Goal: Transaction & Acquisition: Download file/media

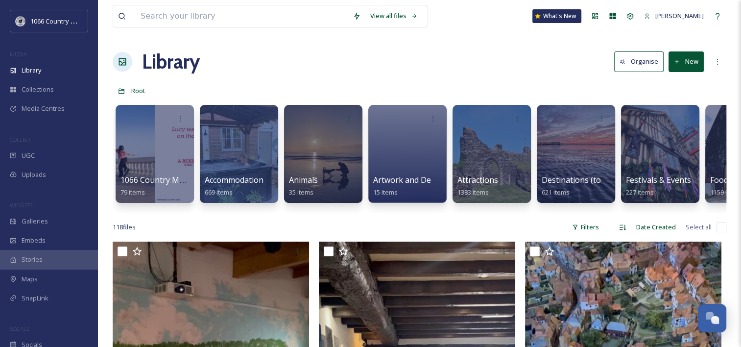
scroll to position [1431, 0]
click at [471, 146] on div at bounding box center [492, 154] width 80 height 100
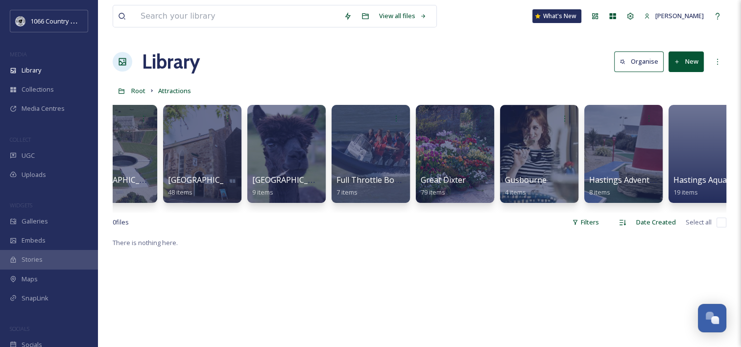
scroll to position [0, 1501]
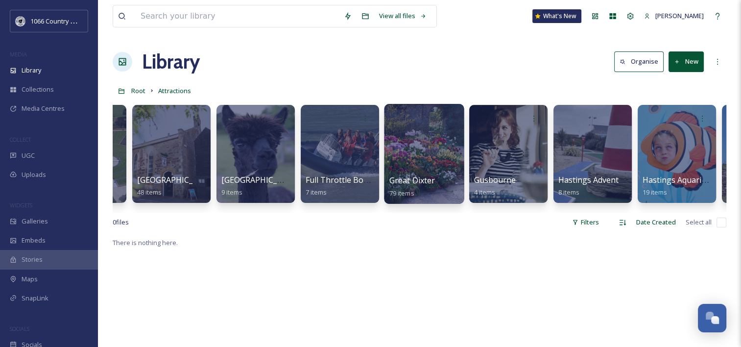
click at [427, 146] on div at bounding box center [424, 154] width 80 height 100
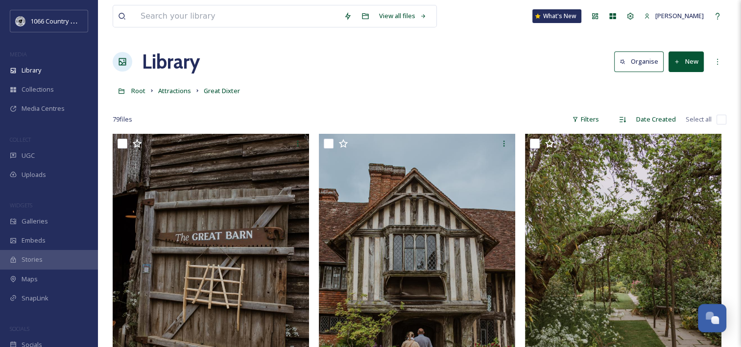
click at [290, 90] on div "Root Attractions Great Dixter" at bounding box center [420, 90] width 614 height 19
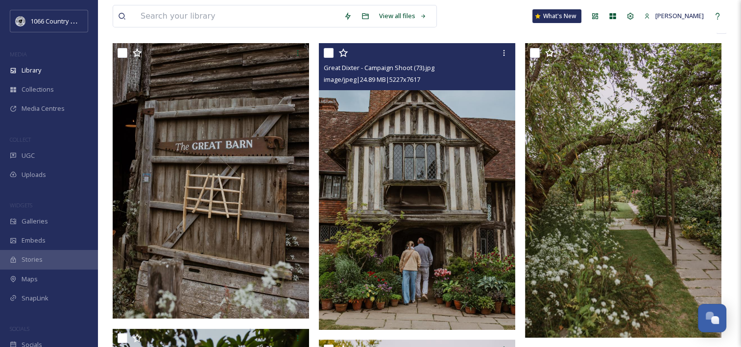
scroll to position [49, 0]
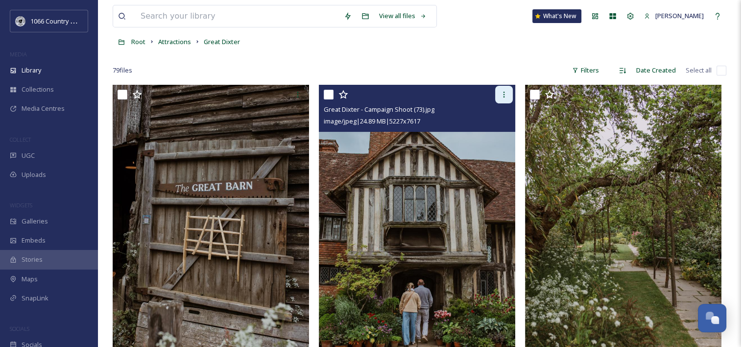
click at [501, 92] on icon at bounding box center [504, 95] width 8 height 8
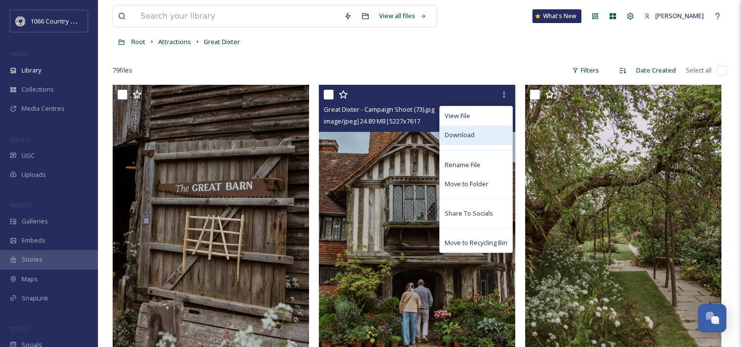
click at [467, 135] on span "Download" at bounding box center [460, 134] width 30 height 9
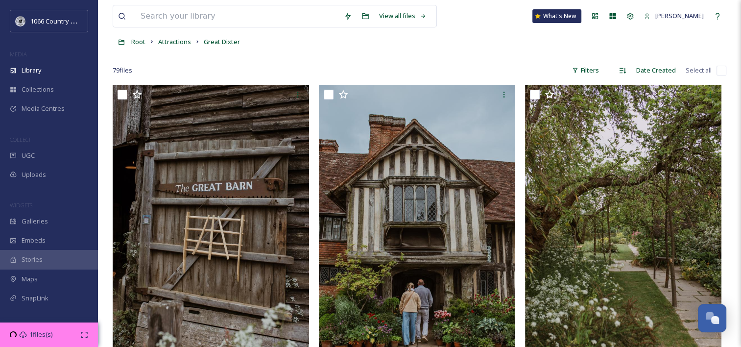
scroll to position [98, 0]
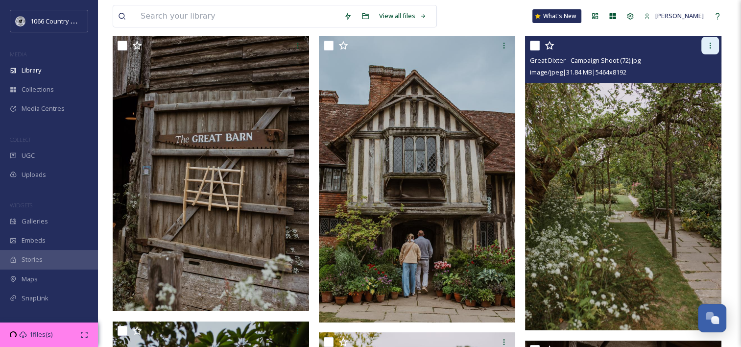
click at [713, 43] on icon at bounding box center [711, 46] width 8 height 8
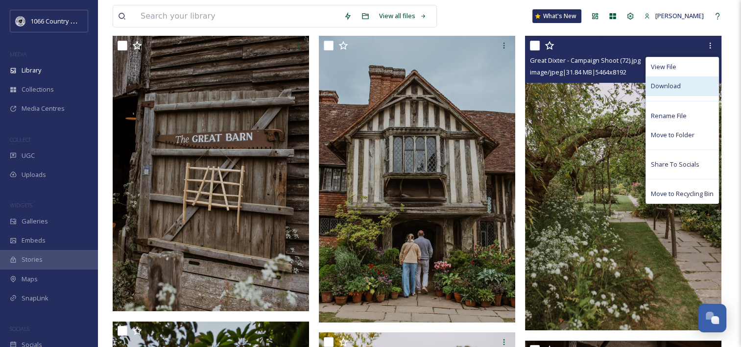
click at [678, 82] on span "Download" at bounding box center [666, 85] width 30 height 9
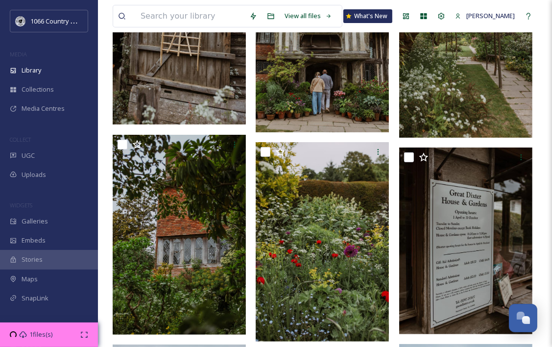
scroll to position [49, 0]
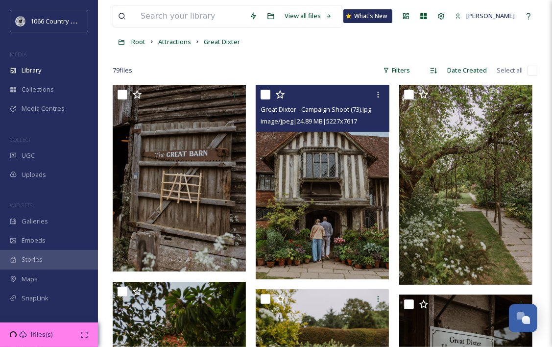
click at [263, 95] on input "checkbox" at bounding box center [266, 95] width 10 height 10
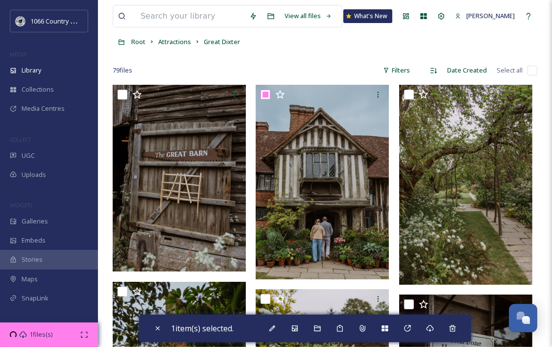
click at [267, 94] on input "checkbox" at bounding box center [266, 95] width 10 height 10
checkbox input "false"
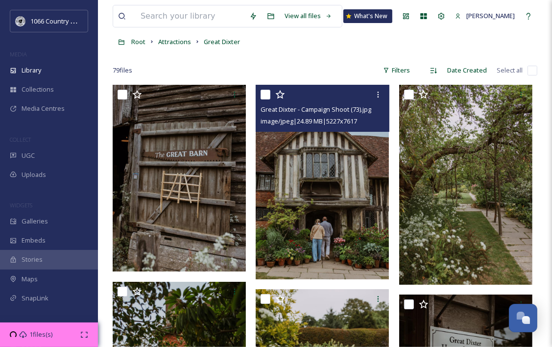
click at [279, 94] on icon at bounding box center [280, 95] width 10 height 10
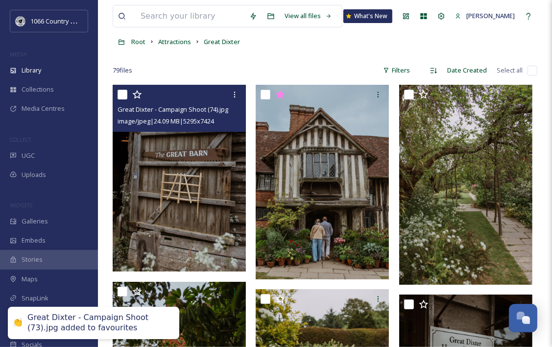
click at [137, 93] on icon at bounding box center [137, 95] width 10 height 10
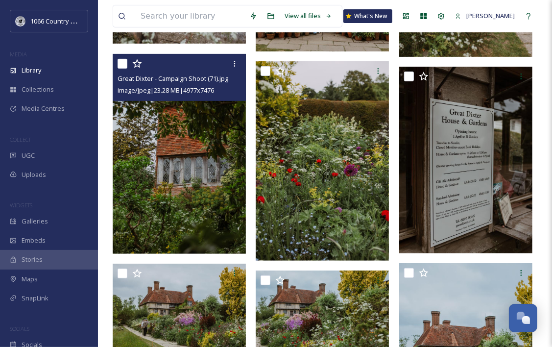
scroll to position [294, 0]
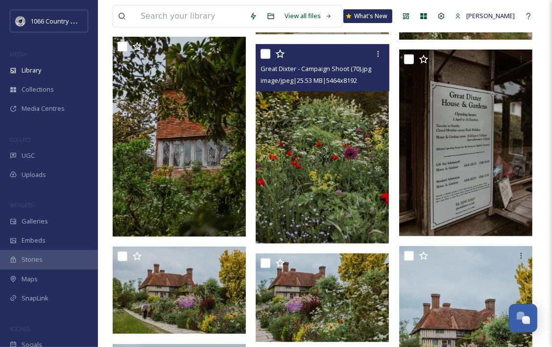
click at [281, 52] on icon at bounding box center [280, 53] width 9 height 9
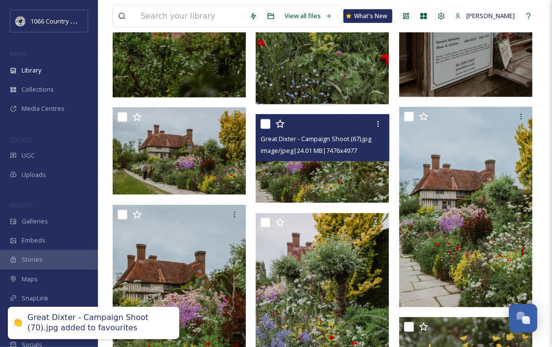
scroll to position [490, 0]
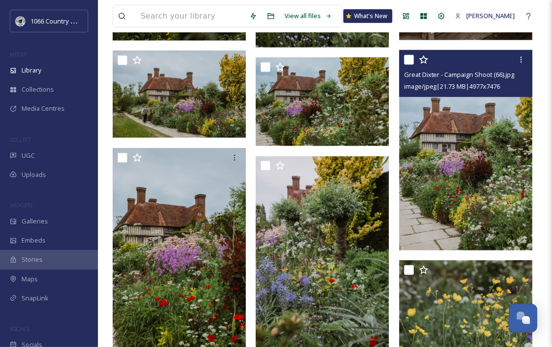
click at [422, 62] on icon at bounding box center [424, 60] width 10 height 10
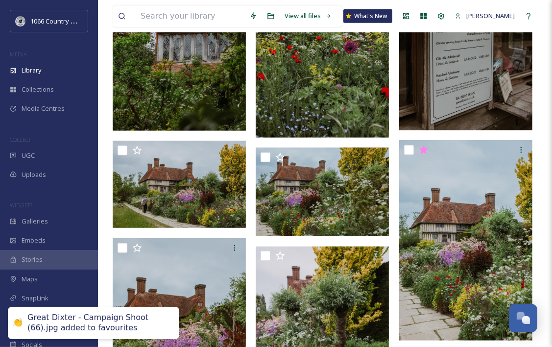
scroll to position [294, 0]
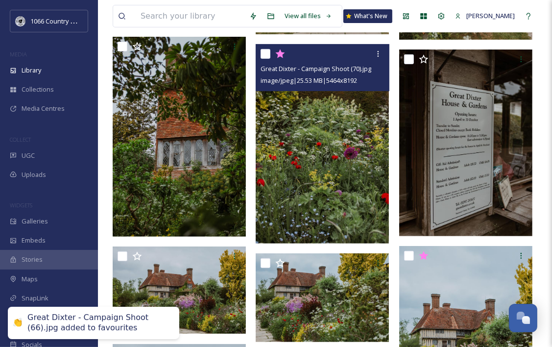
click at [282, 53] on icon at bounding box center [280, 53] width 9 height 9
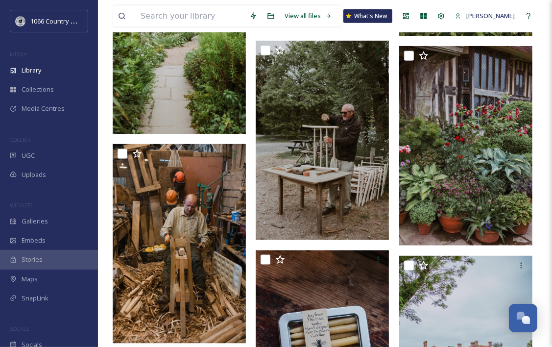
scroll to position [931, 0]
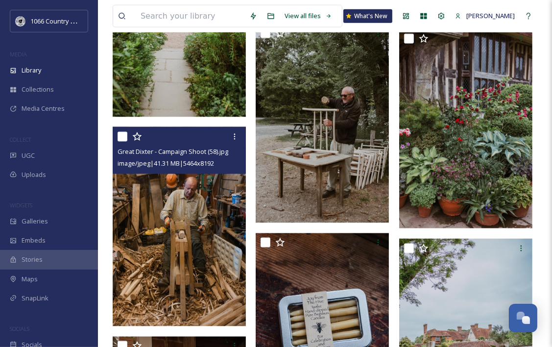
click at [141, 136] on icon at bounding box center [136, 136] width 9 height 9
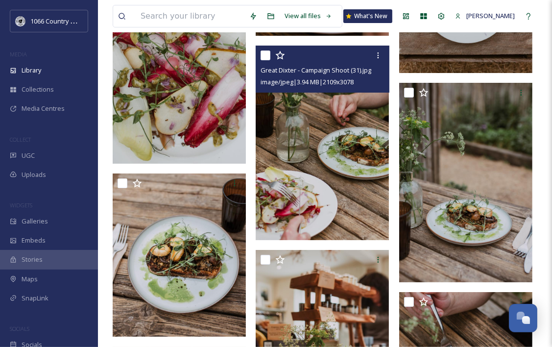
scroll to position [2548, 0]
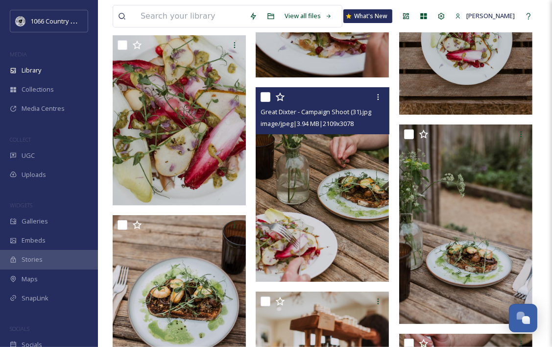
click at [284, 98] on icon at bounding box center [280, 97] width 10 height 10
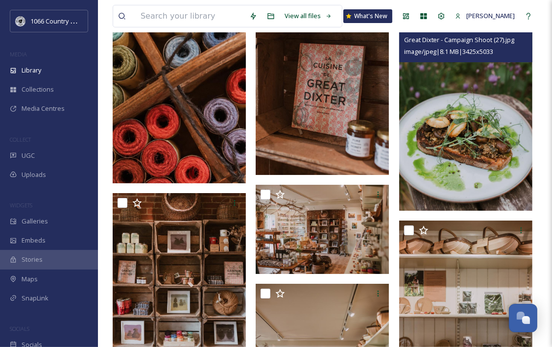
scroll to position [3185, 0]
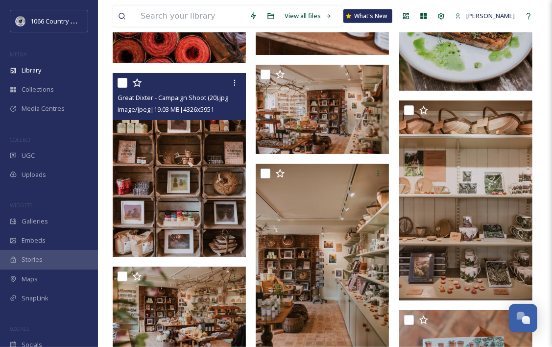
click at [135, 83] on icon at bounding box center [136, 82] width 9 height 9
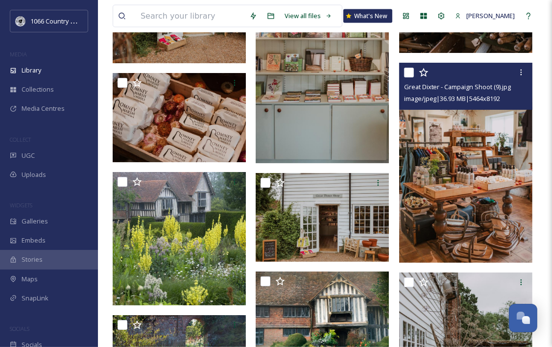
scroll to position [4091, 0]
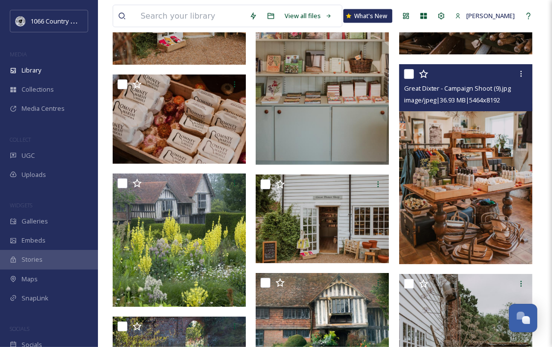
click at [429, 74] on div at bounding box center [467, 74] width 126 height 18
click at [423, 72] on icon at bounding box center [423, 74] width 9 height 9
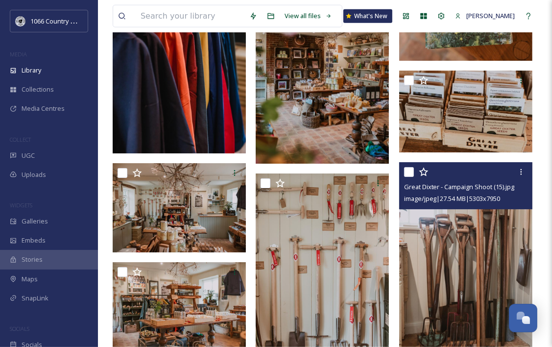
scroll to position [3502, 0]
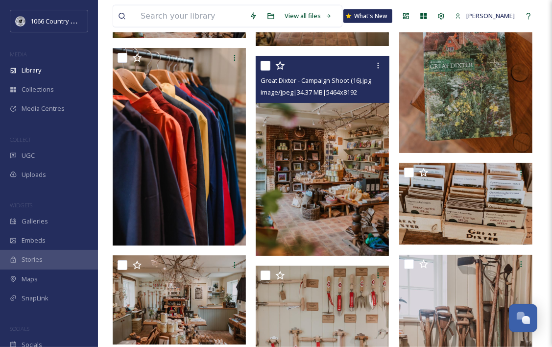
click at [280, 67] on icon at bounding box center [280, 65] width 9 height 9
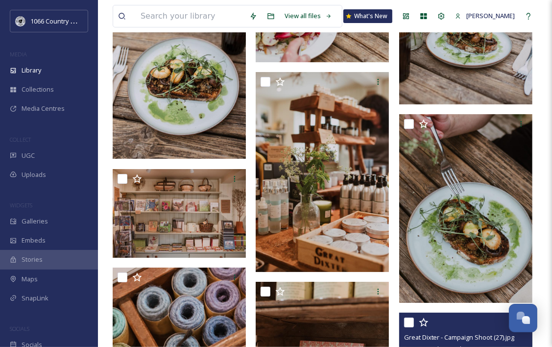
scroll to position [2767, 0]
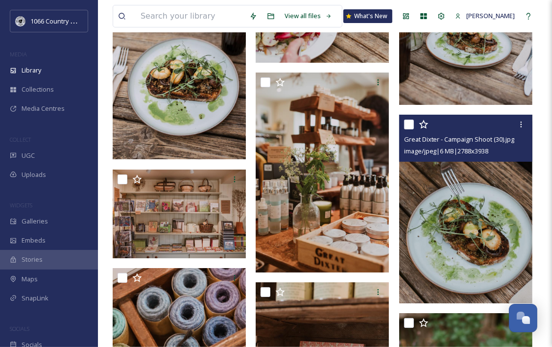
click at [423, 125] on icon at bounding box center [424, 125] width 10 height 10
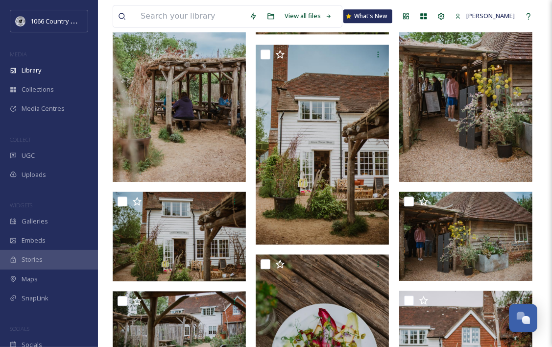
scroll to position [1934, 0]
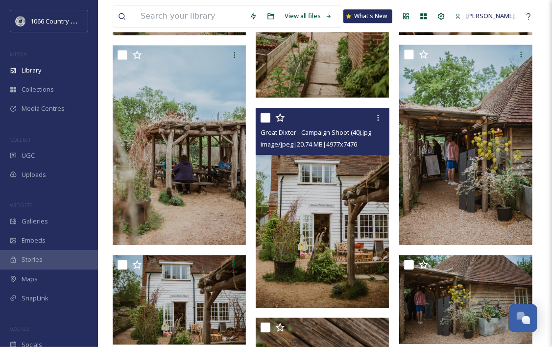
click at [281, 116] on icon at bounding box center [280, 117] width 9 height 9
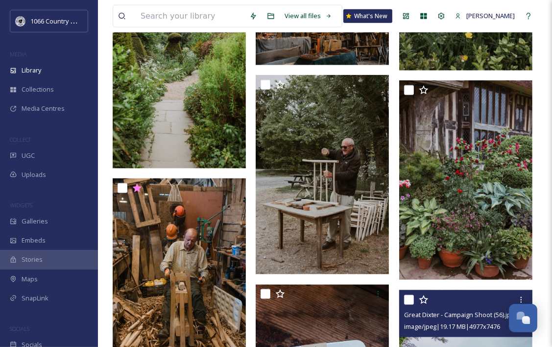
scroll to position [856, 0]
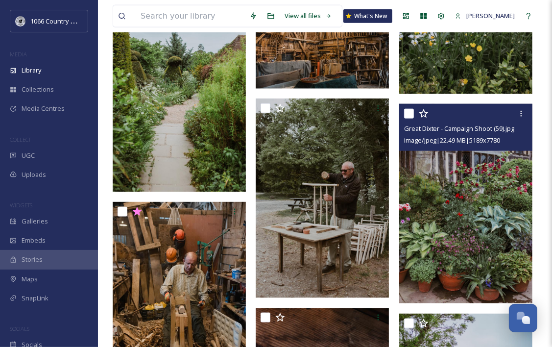
click at [423, 113] on icon at bounding box center [424, 114] width 10 height 10
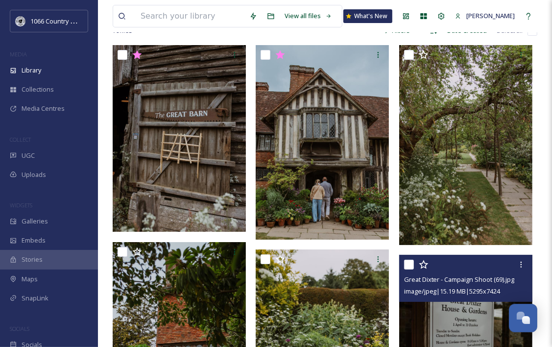
scroll to position [72, 0]
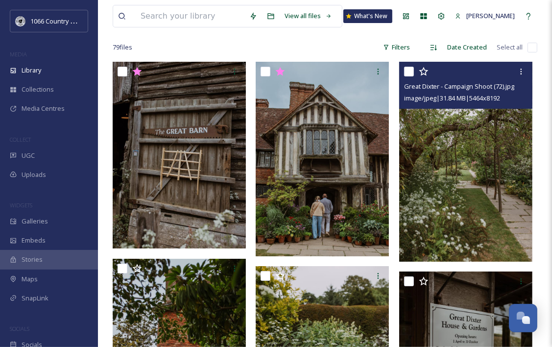
click at [423, 73] on icon at bounding box center [424, 72] width 10 height 10
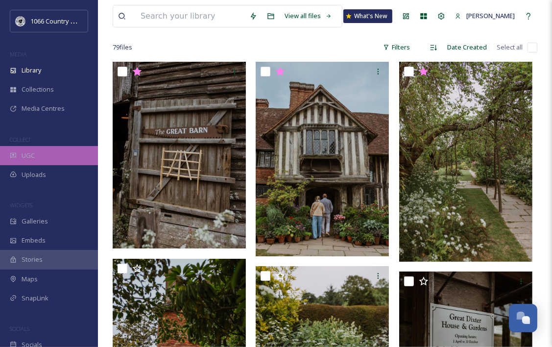
click at [43, 157] on div "UGC" at bounding box center [49, 155] width 98 height 19
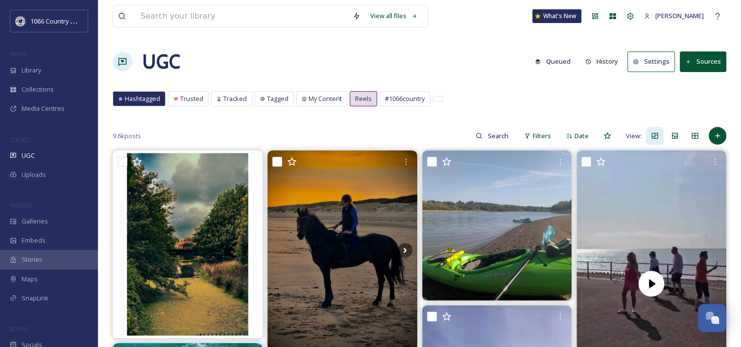
click at [444, 72] on div "UGC Queued History Settings Sources" at bounding box center [420, 61] width 614 height 29
click at [406, 96] on span "#1066country" at bounding box center [405, 98] width 40 height 9
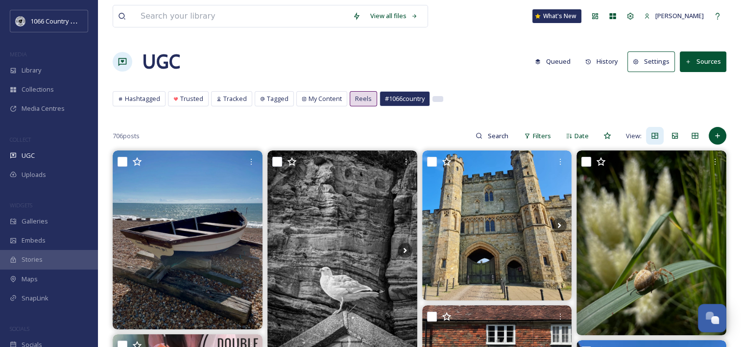
click at [437, 98] on div at bounding box center [438, 99] width 10 height 5
click at [441, 101] on div "Hashtagged Trusted Tracked Tagged My Content Reels #1066country Hashtagged Trus…" at bounding box center [420, 101] width 614 height 20
click at [440, 99] on div at bounding box center [438, 99] width 10 height 5
click at [411, 93] on div "#1066country" at bounding box center [404, 99] width 49 height 14
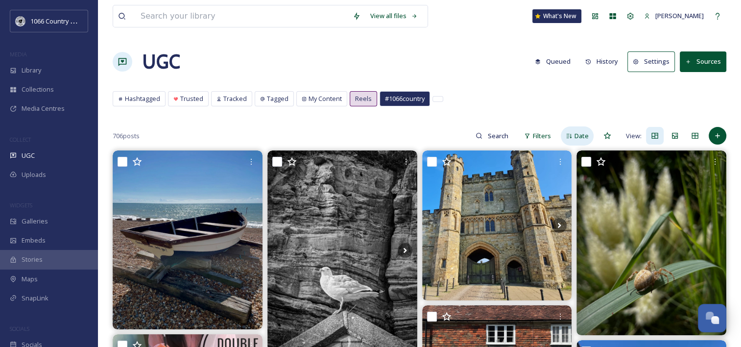
click at [581, 134] on span "Date" at bounding box center [582, 135] width 14 height 9
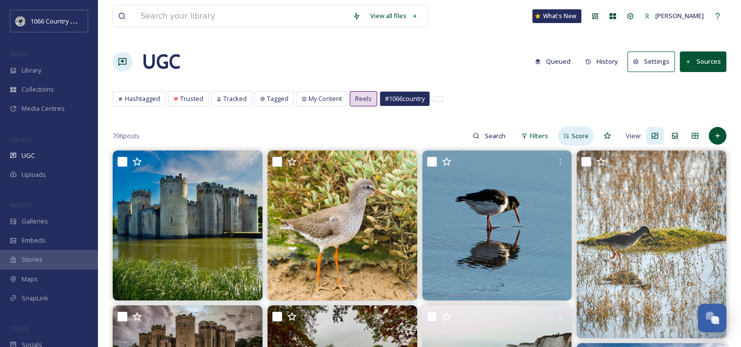
click at [580, 137] on span "Score" at bounding box center [580, 135] width 17 height 9
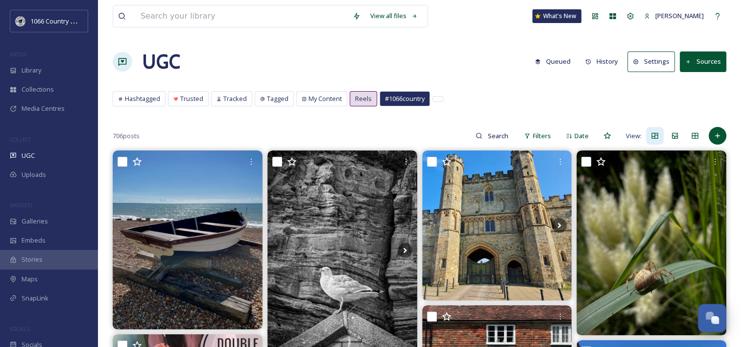
click at [175, 128] on div "706 posts Filters Date View:" at bounding box center [420, 136] width 614 height 20
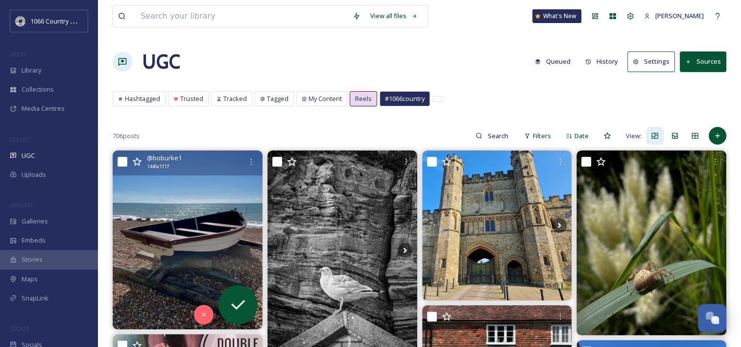
click at [177, 221] on img at bounding box center [188, 239] width 150 height 179
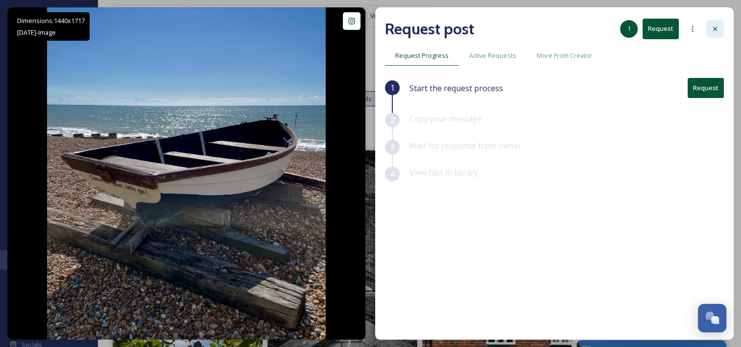
click at [712, 28] on icon at bounding box center [716, 29] width 8 height 8
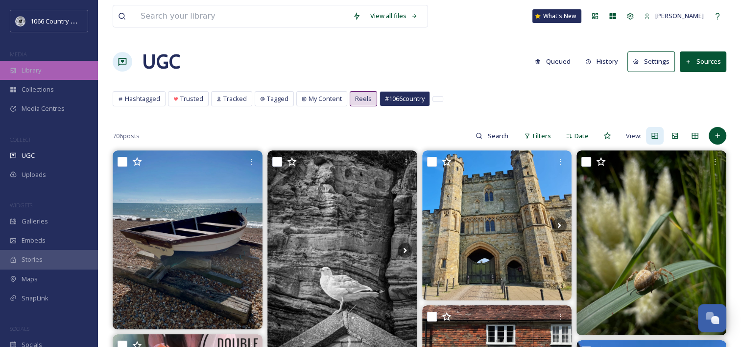
click at [48, 69] on div "Library" at bounding box center [49, 70] width 98 height 19
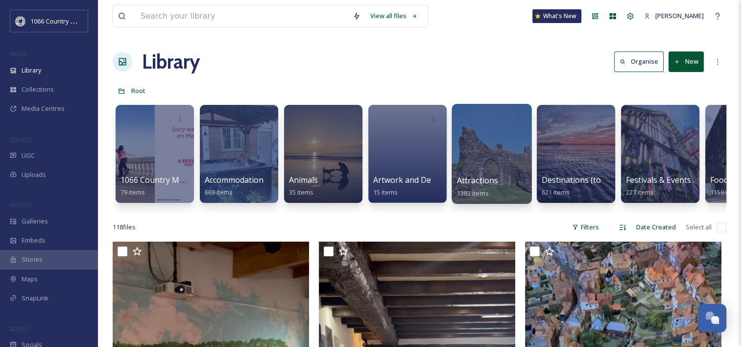
click at [494, 157] on div at bounding box center [492, 154] width 80 height 100
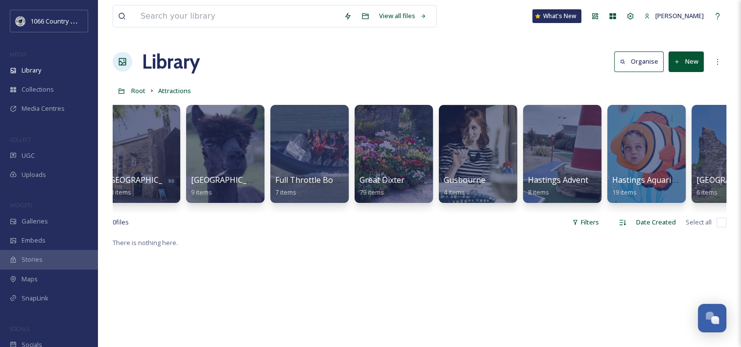
scroll to position [0, 1547]
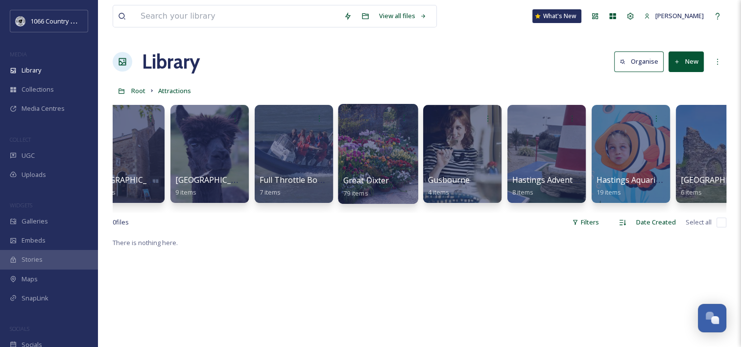
click at [380, 144] on div at bounding box center [378, 154] width 80 height 100
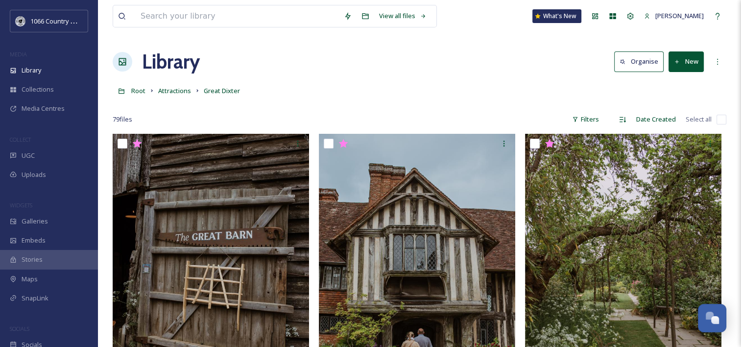
click at [383, 89] on div "Root Attractions Great Dixter" at bounding box center [420, 90] width 614 height 19
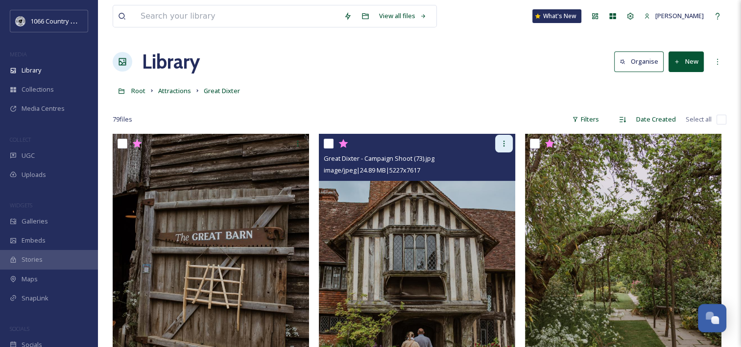
click at [511, 143] on div at bounding box center [504, 144] width 18 height 18
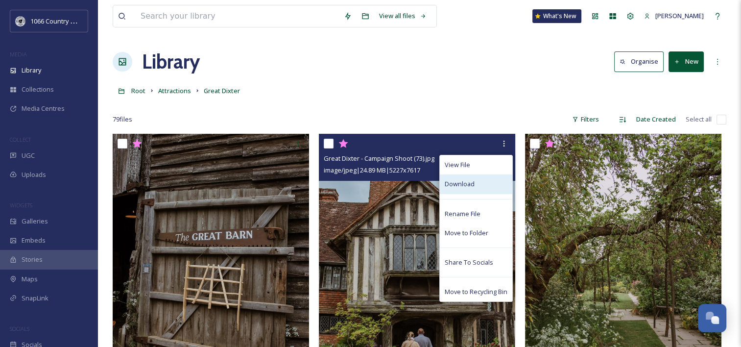
click at [476, 184] on div "Download" at bounding box center [476, 183] width 73 height 19
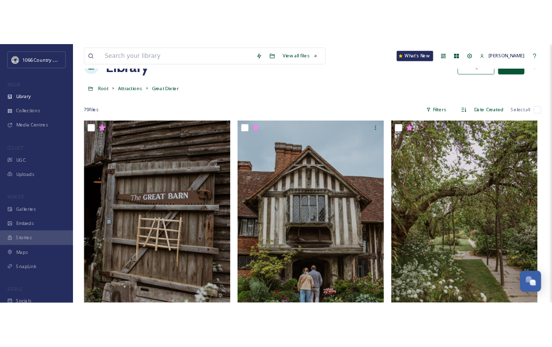
scroll to position [49, 0]
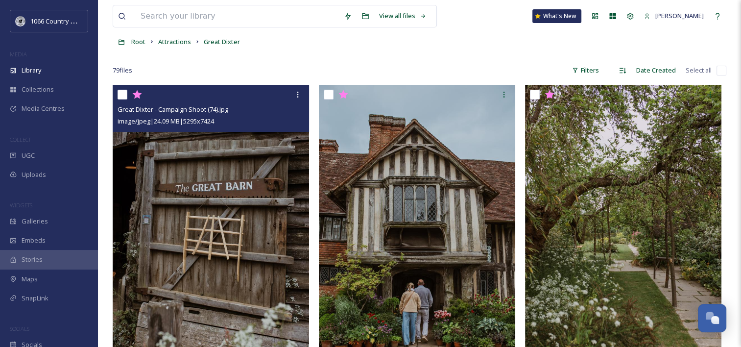
click at [324, 96] on div at bounding box center [418, 95] width 189 height 18
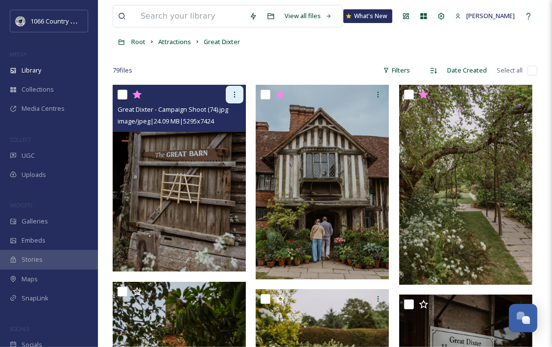
click at [238, 89] on div at bounding box center [235, 95] width 18 height 18
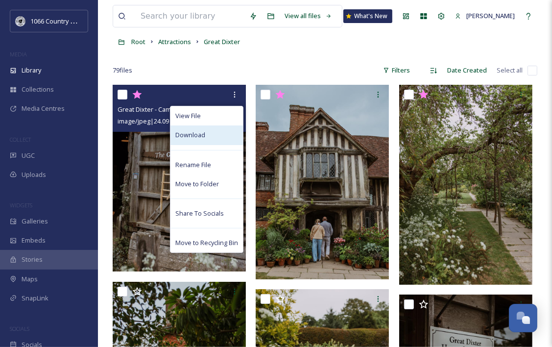
click at [210, 139] on div "Download" at bounding box center [207, 134] width 73 height 19
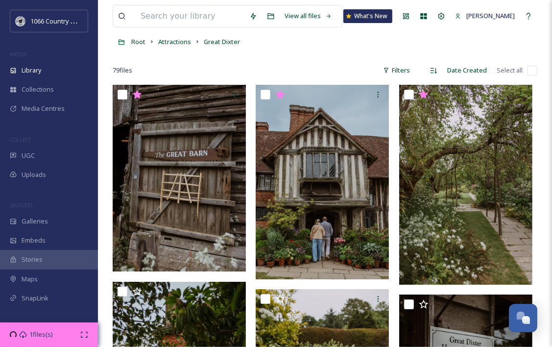
click at [296, 55] on div at bounding box center [325, 56] width 425 height 10
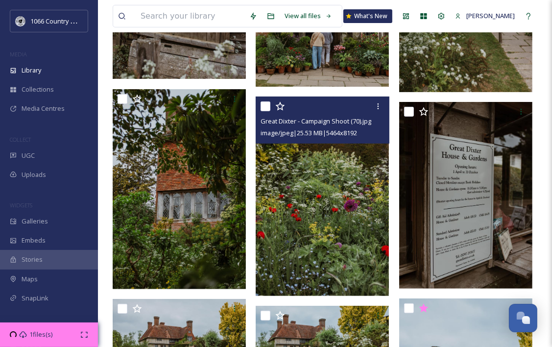
scroll to position [245, 0]
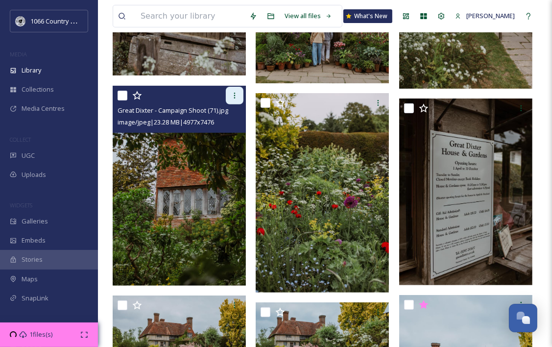
click at [235, 96] on icon at bounding box center [235, 96] width 8 height 8
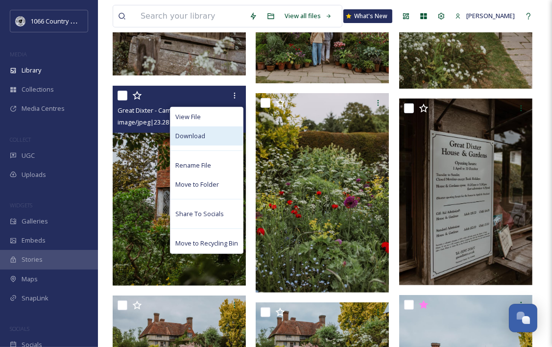
click at [197, 135] on span "Download" at bounding box center [190, 135] width 30 height 9
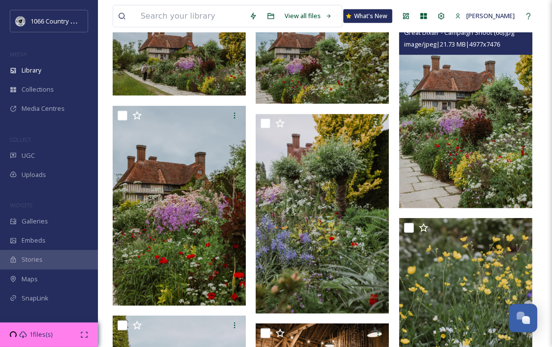
scroll to position [490, 0]
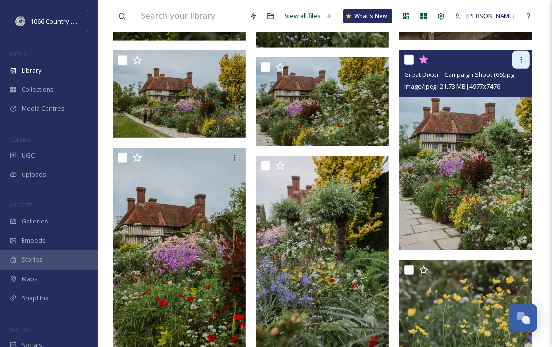
click at [521, 62] on icon at bounding box center [521, 60] width 1 height 6
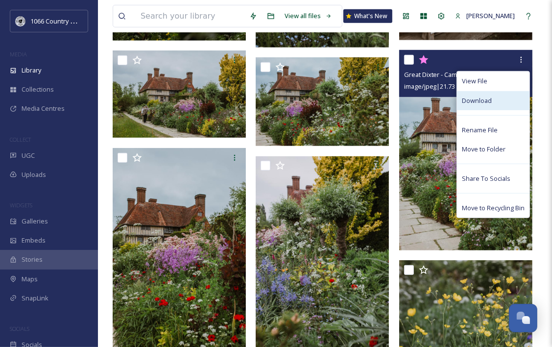
click at [492, 100] on div "Download" at bounding box center [493, 100] width 73 height 19
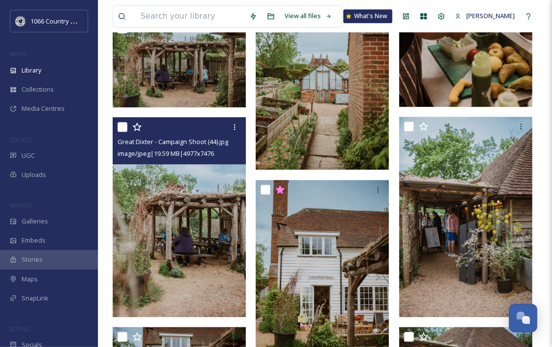
scroll to position [2009, 0]
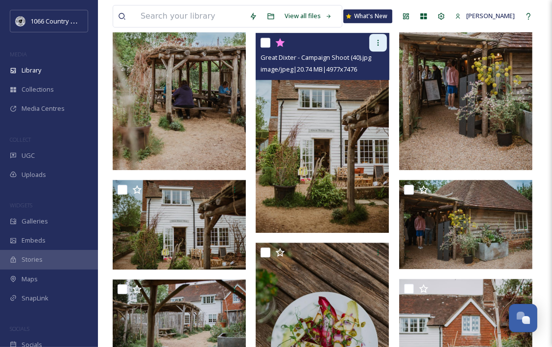
click at [385, 42] on div at bounding box center [379, 43] width 18 height 18
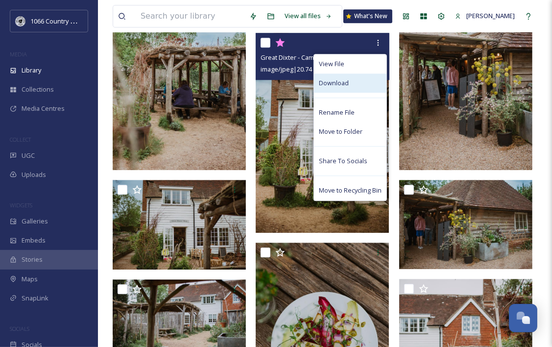
click at [349, 85] on div "Download" at bounding box center [350, 83] width 73 height 19
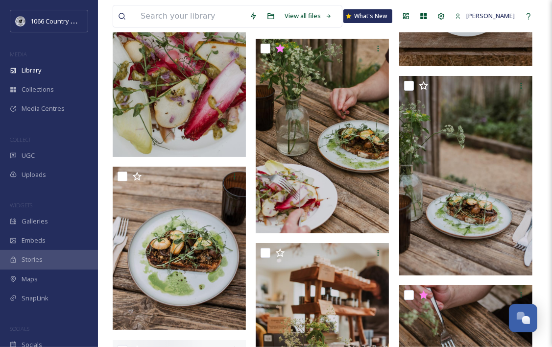
scroll to position [2597, 0]
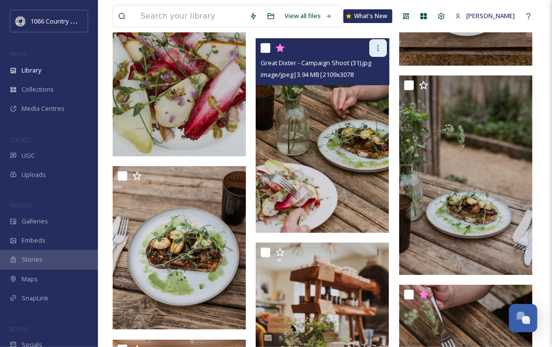
click at [379, 46] on icon at bounding box center [378, 48] width 8 height 8
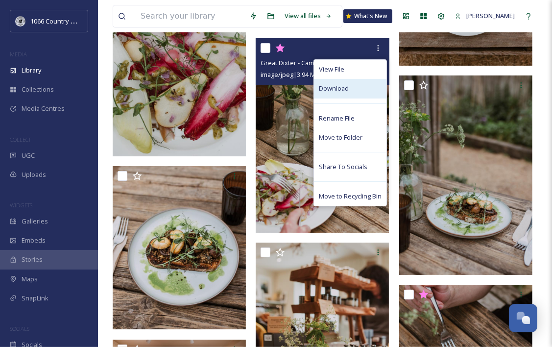
click at [350, 90] on div "Download" at bounding box center [350, 88] width 73 height 19
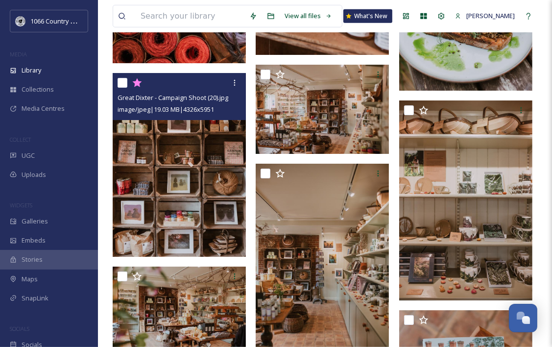
scroll to position [3234, 0]
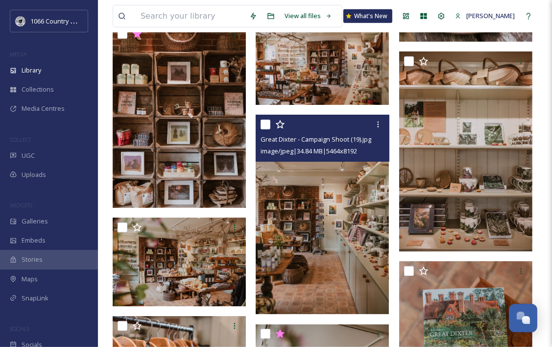
click at [317, 245] on img at bounding box center [322, 215] width 133 height 200
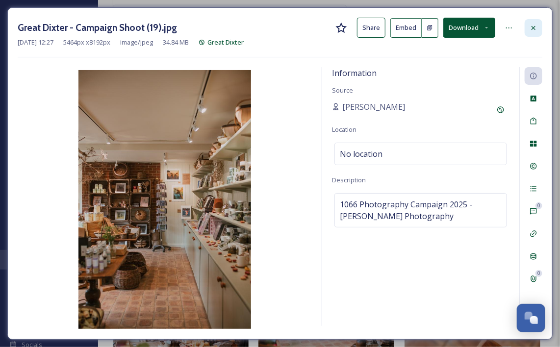
click at [529, 31] on icon at bounding box center [533, 28] width 8 height 8
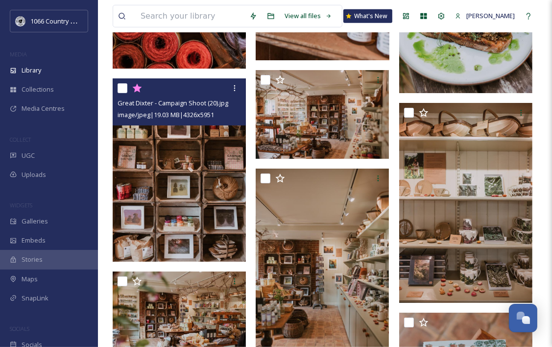
click at [161, 169] on img at bounding box center [179, 169] width 133 height 183
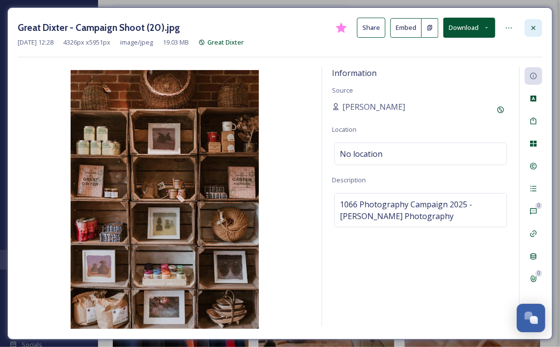
click at [537, 24] on icon at bounding box center [533, 28] width 8 height 8
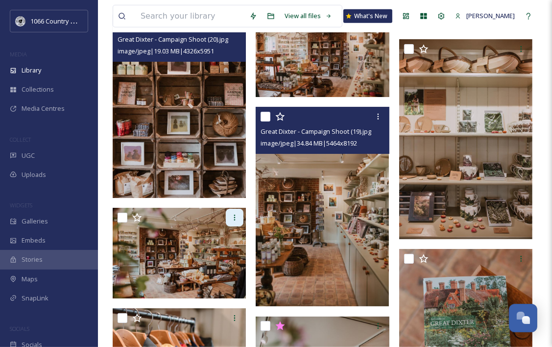
scroll to position [3332, 0]
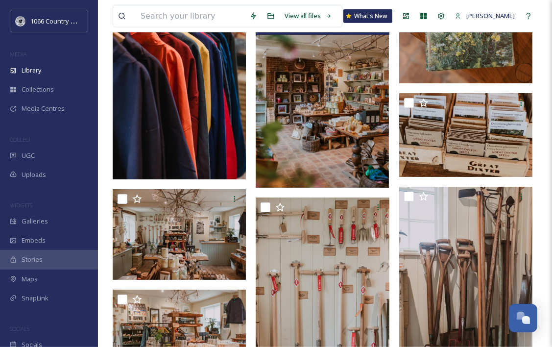
click at [314, 130] on img at bounding box center [322, 88] width 133 height 200
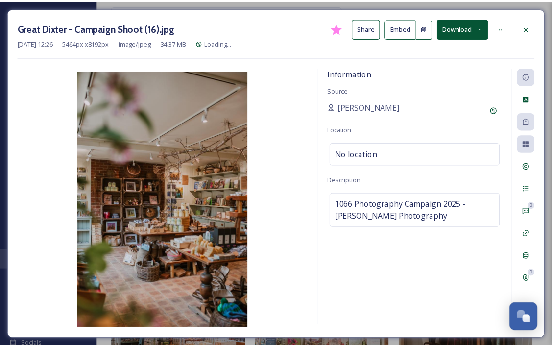
scroll to position [3631, 0]
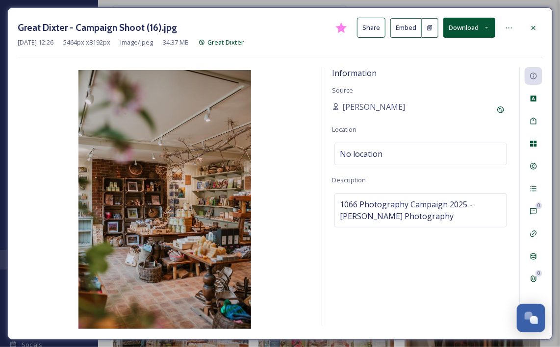
click at [488, 26] on icon at bounding box center [486, 28] width 6 height 6
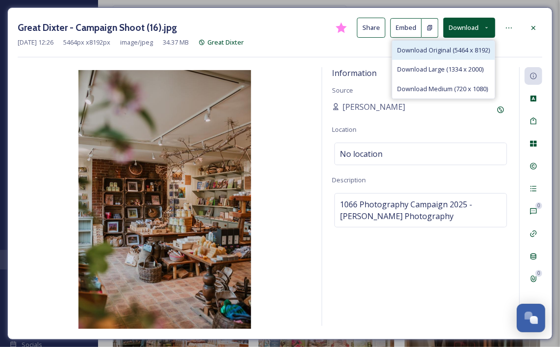
click at [454, 52] on span "Download Original (5464 x 8192)" at bounding box center [443, 50] width 93 height 9
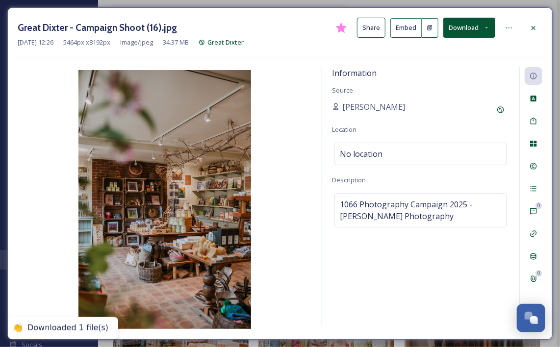
click at [525, 27] on div at bounding box center [533, 28] width 18 height 18
click at [531, 24] on div at bounding box center [536, 16] width 18 height 18
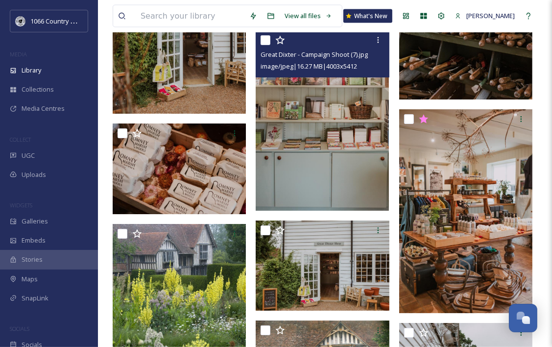
scroll to position [4121, 0]
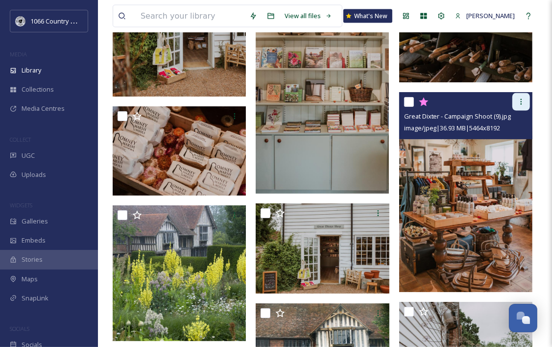
click at [518, 94] on div at bounding box center [522, 102] width 18 height 18
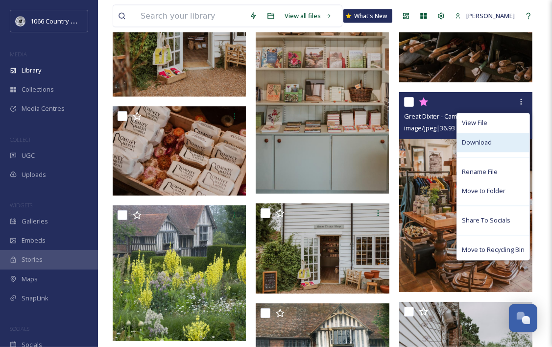
click at [486, 143] on span "Download" at bounding box center [477, 142] width 30 height 9
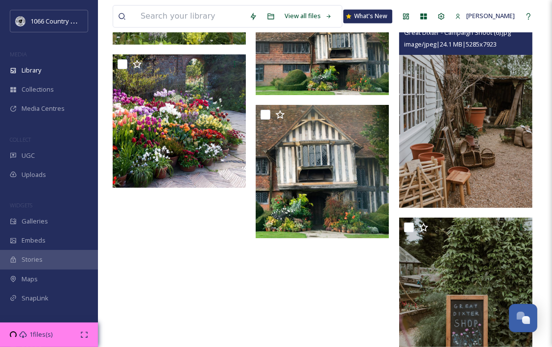
scroll to position [4317, 0]
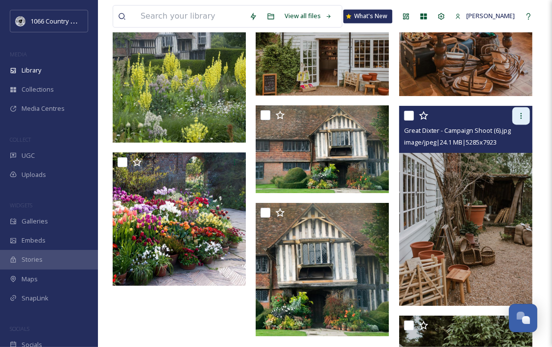
click at [521, 113] on icon at bounding box center [521, 116] width 1 height 6
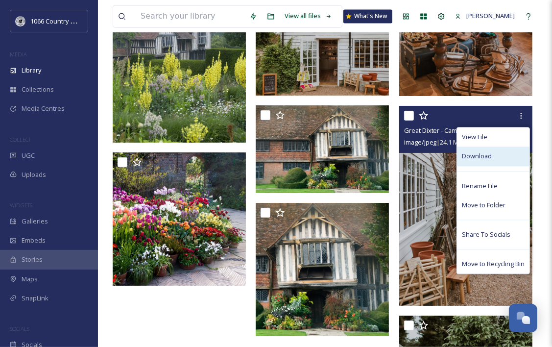
click at [480, 152] on span "Download" at bounding box center [477, 155] width 30 height 9
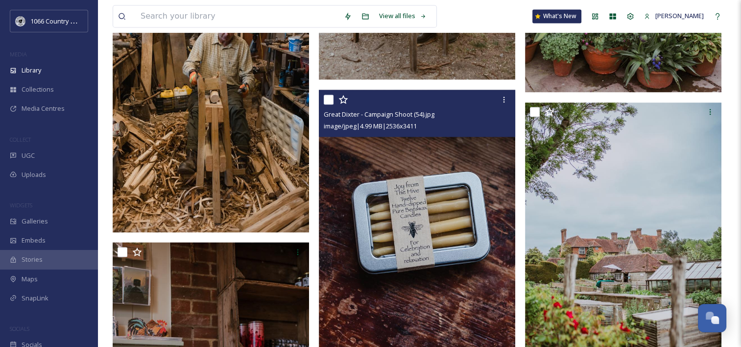
scroll to position [1588, 0]
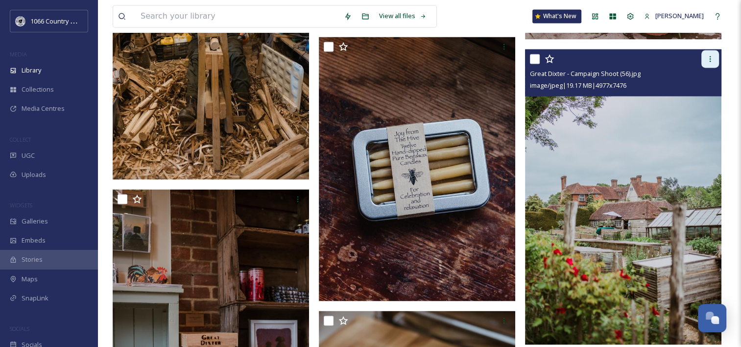
click at [711, 59] on icon at bounding box center [711, 59] width 8 height 8
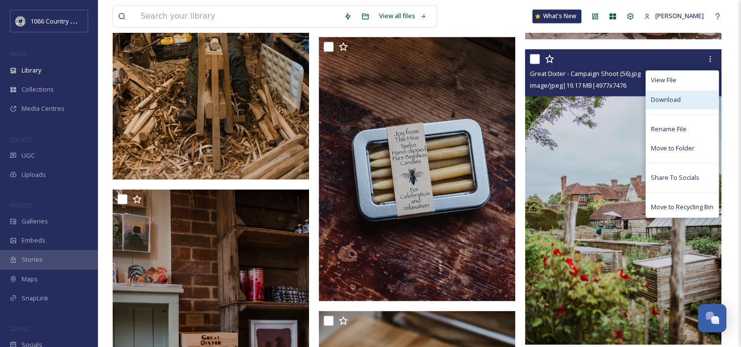
click at [685, 99] on div "Download" at bounding box center [682, 99] width 73 height 19
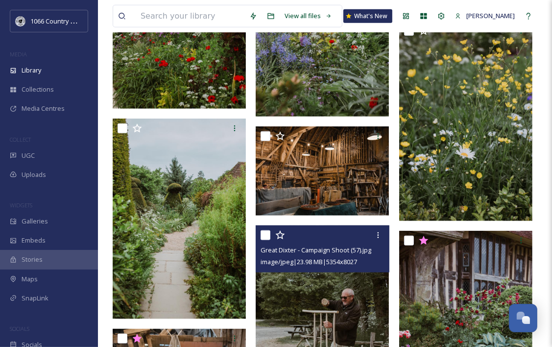
scroll to position [726, 0]
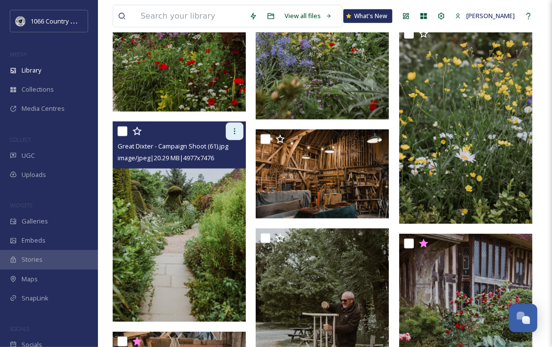
click at [237, 131] on icon at bounding box center [235, 131] width 8 height 8
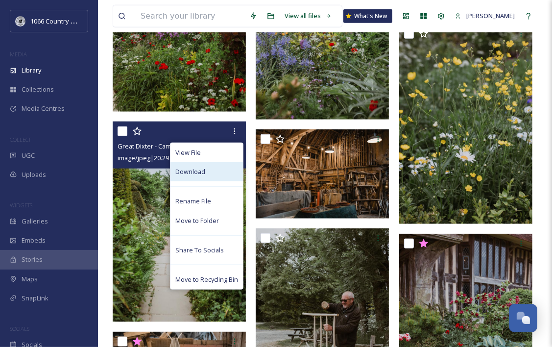
click at [194, 170] on span "Download" at bounding box center [190, 171] width 30 height 9
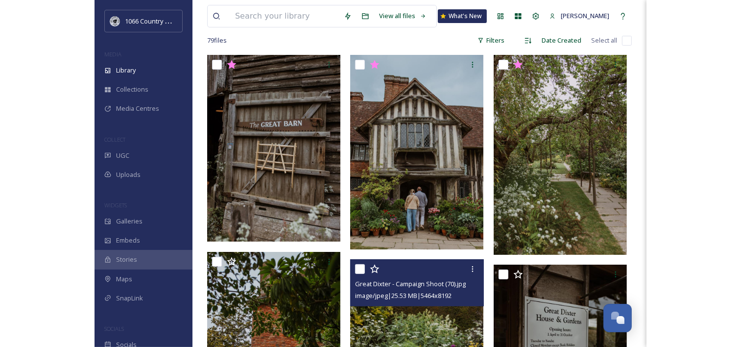
scroll to position [40, 0]
